Goal: Navigation & Orientation: Go to known website

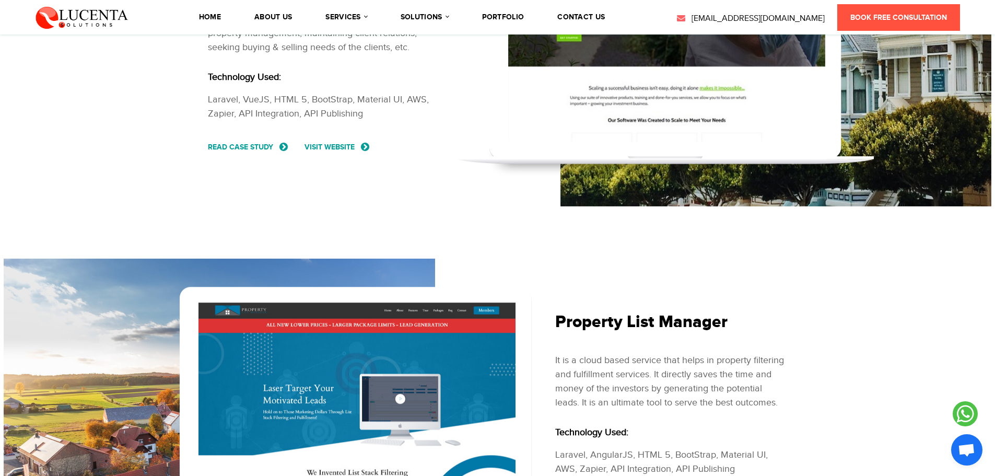
scroll to position [33, 0]
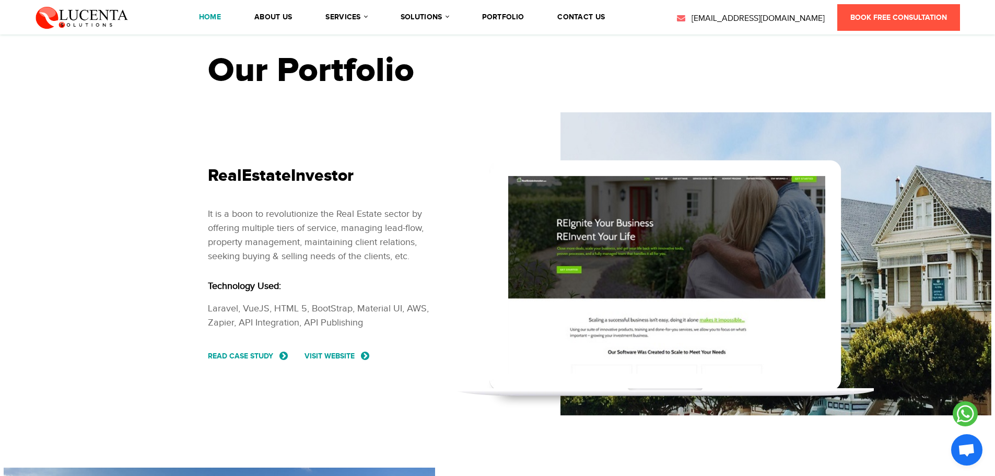
click at [221, 17] on link "Home" at bounding box center [210, 17] width 22 height 7
